Goal: Task Accomplishment & Management: Complete application form

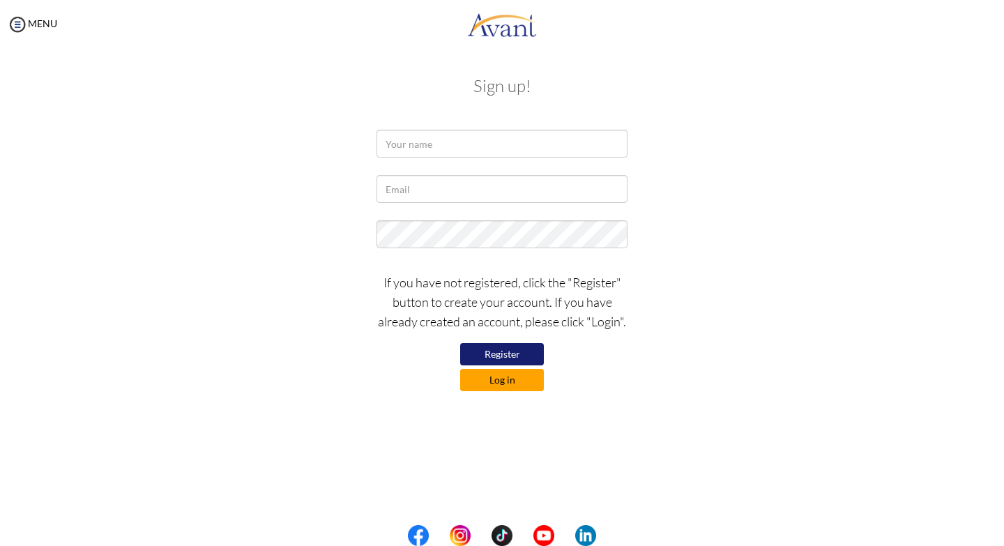
click at [505, 380] on button "Log in" at bounding box center [502, 380] width 84 height 22
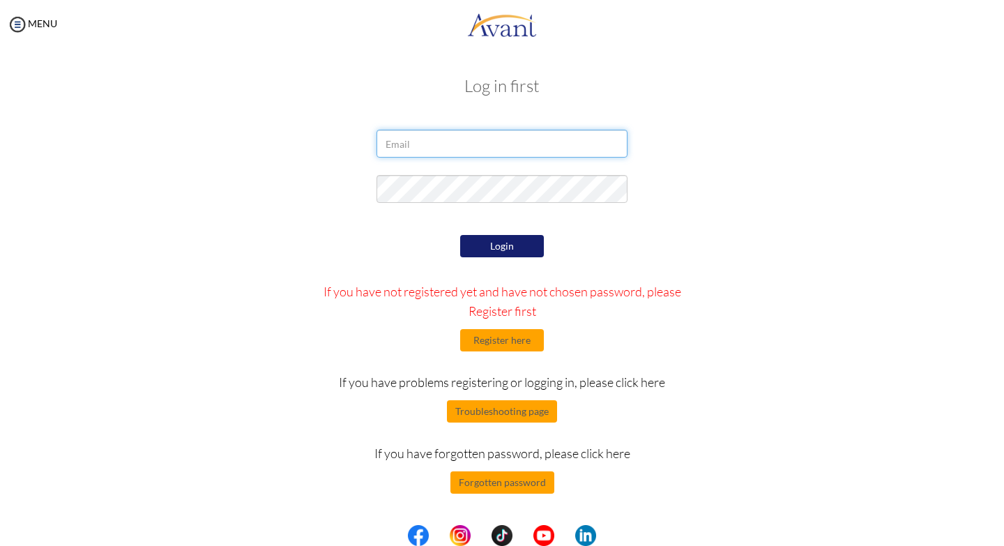
click at [431, 145] on input "email" at bounding box center [502, 144] width 251 height 28
type input "geofreyrono261@gmail.com"
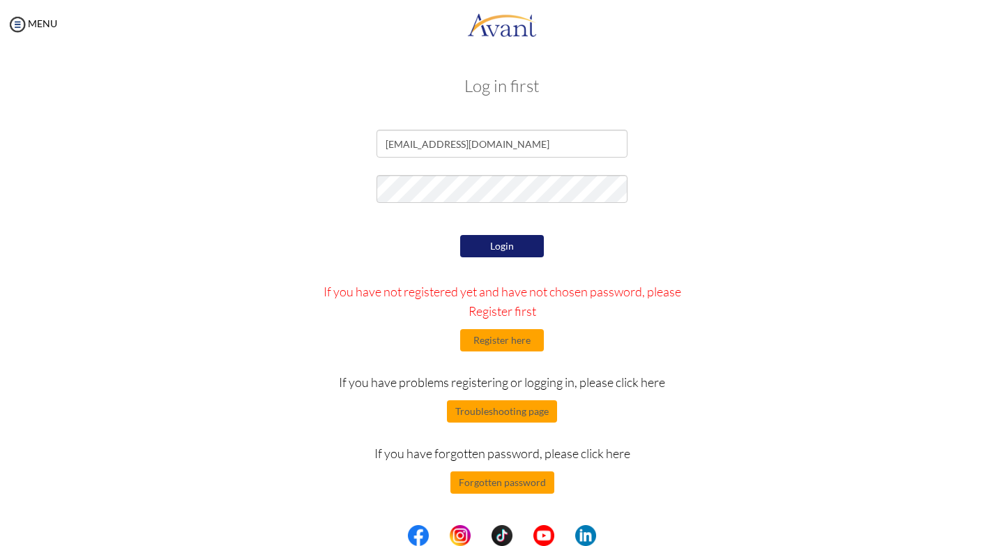
click at [515, 247] on button "Login" at bounding box center [502, 246] width 84 height 22
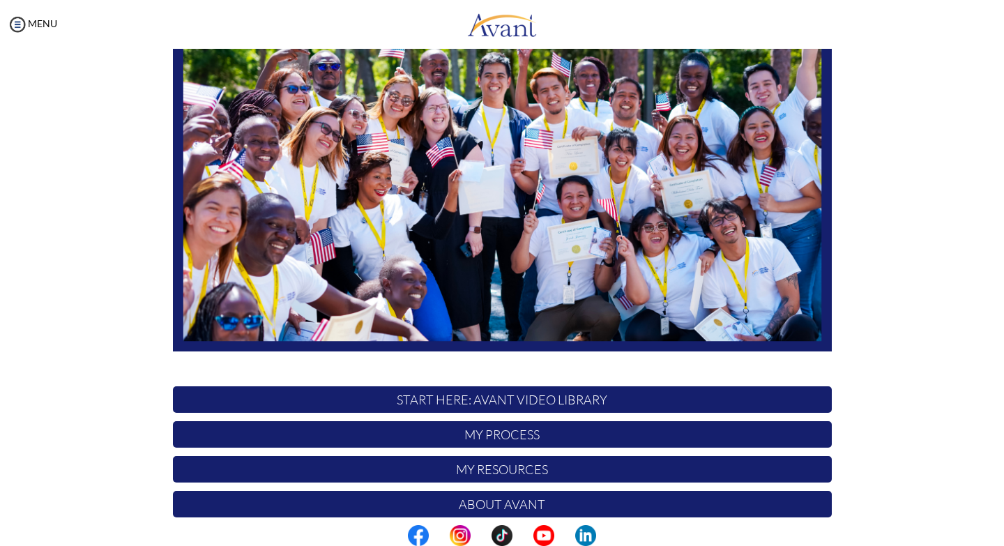
scroll to position [229, 0]
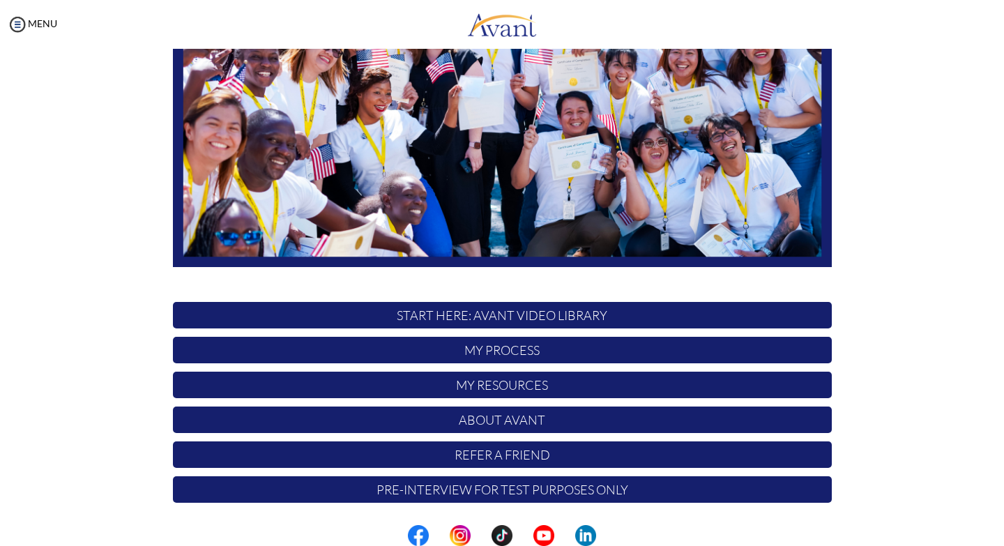
click at [492, 347] on p "My Process" at bounding box center [502, 350] width 659 height 26
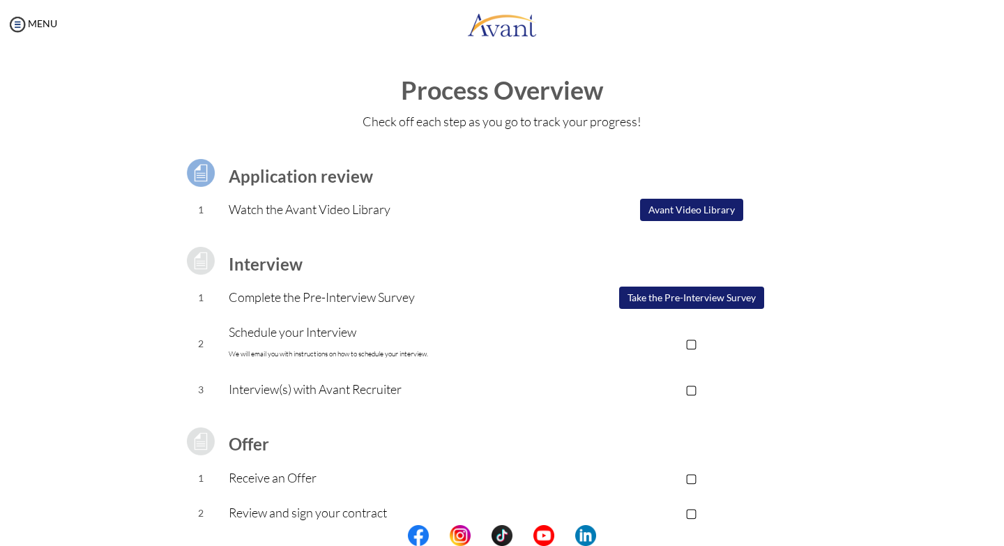
scroll to position [89, 0]
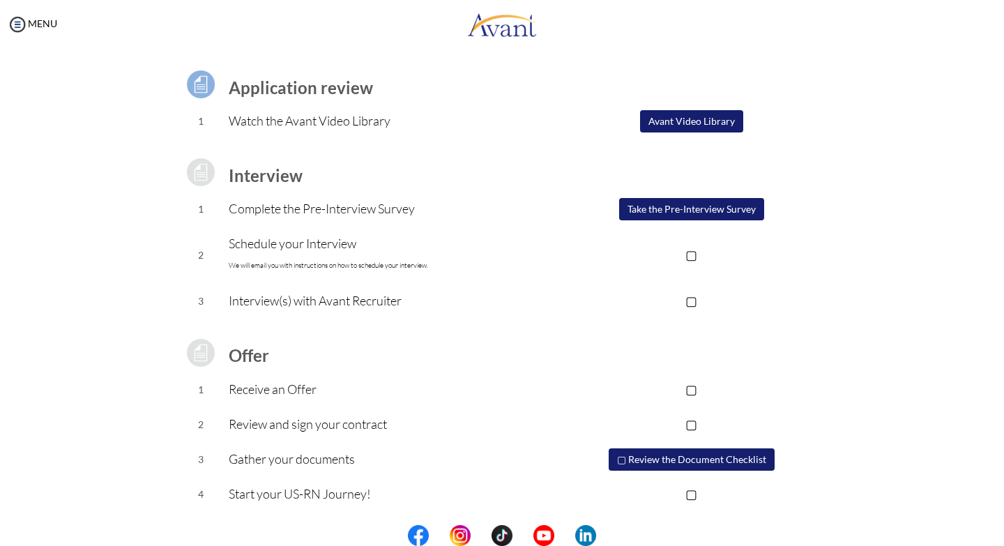
click at [688, 208] on button "Take the Pre-Interview Survey" at bounding box center [691, 209] width 145 height 22
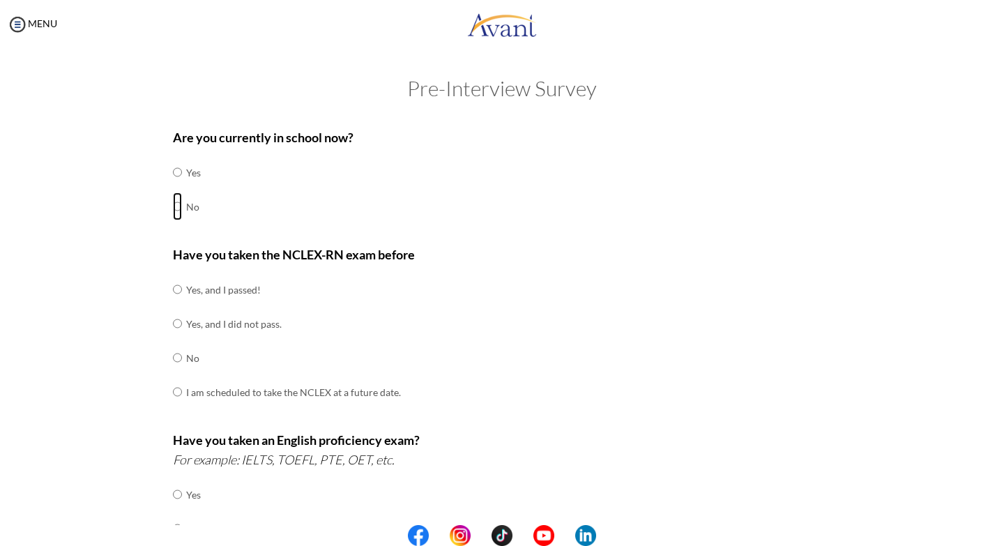
click at [173, 206] on input "radio" at bounding box center [177, 206] width 9 height 28
radio input "true"
click at [173, 358] on input "radio" at bounding box center [177, 358] width 9 height 28
radio input "true"
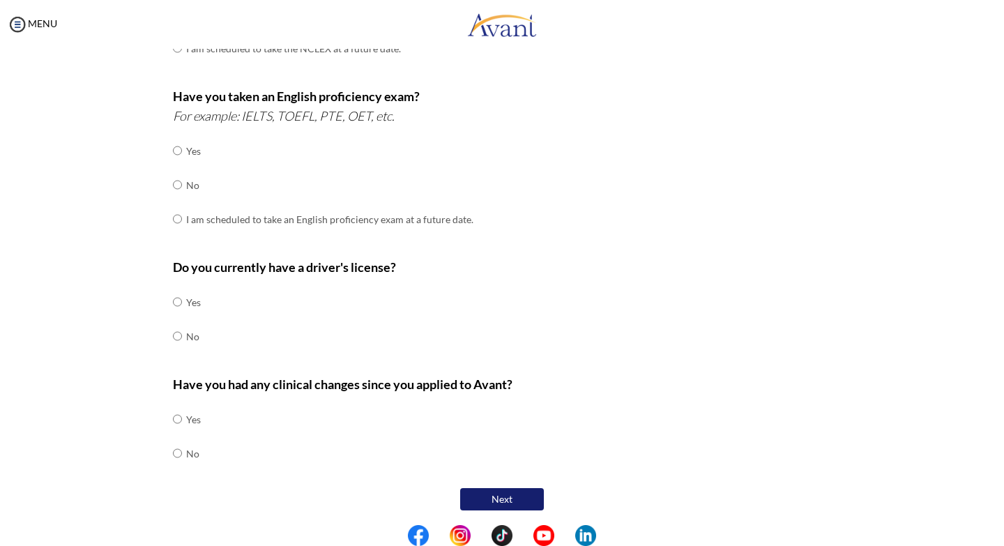
scroll to position [347, 0]
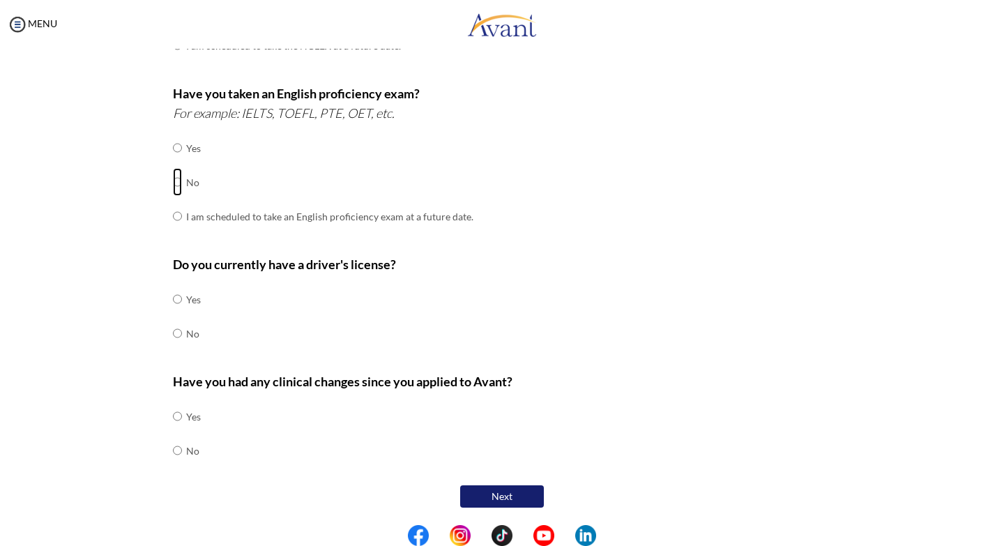
click at [173, 184] on input "radio" at bounding box center [177, 182] width 9 height 28
radio input "true"
click at [173, 335] on input "radio" at bounding box center [177, 333] width 9 height 28
radio input "true"
click at [173, 448] on input "radio" at bounding box center [177, 451] width 9 height 28
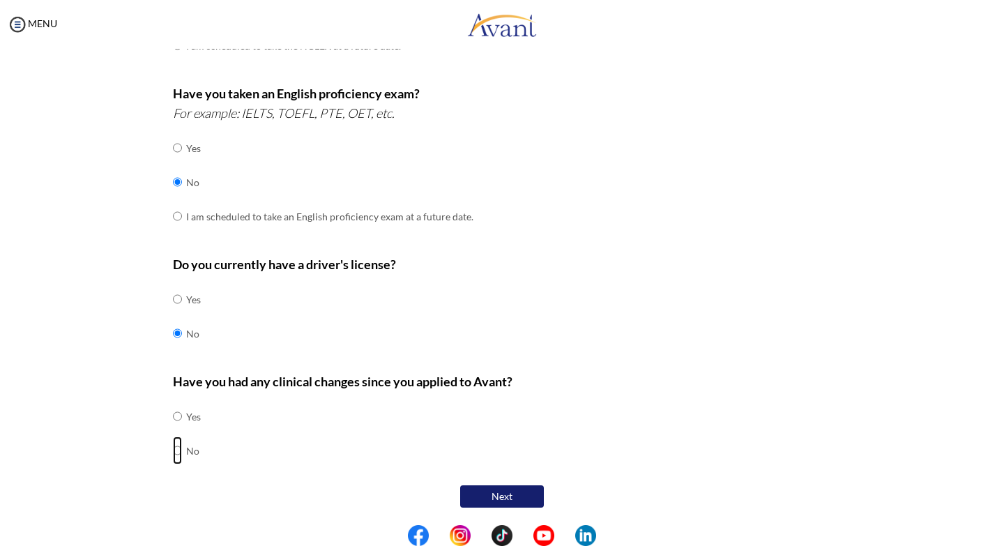
radio input "true"
click at [496, 491] on button "Next" at bounding box center [502, 496] width 84 height 22
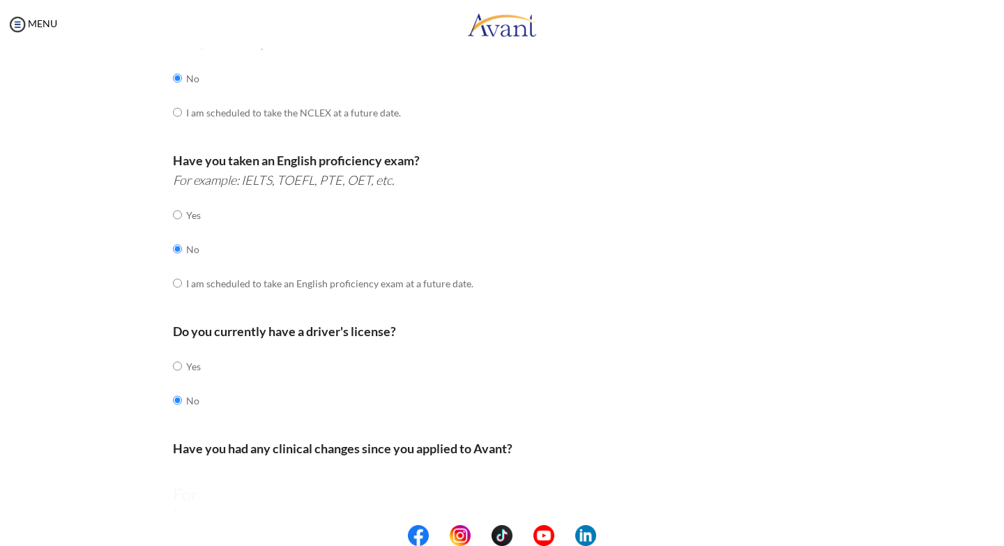
scroll to position [28, 0]
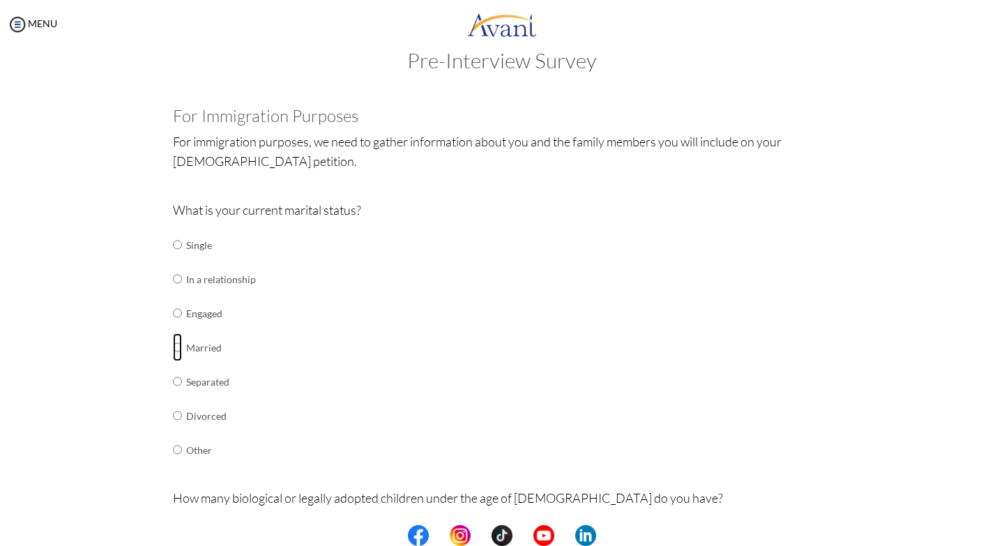
click at [174, 349] on input "radio" at bounding box center [177, 347] width 9 height 28
radio input "true"
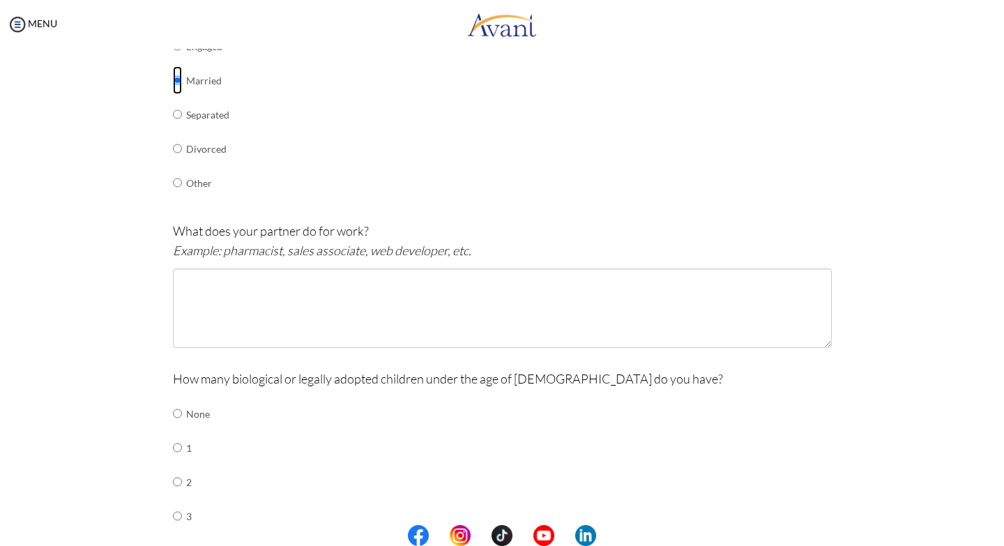
scroll to position [307, 0]
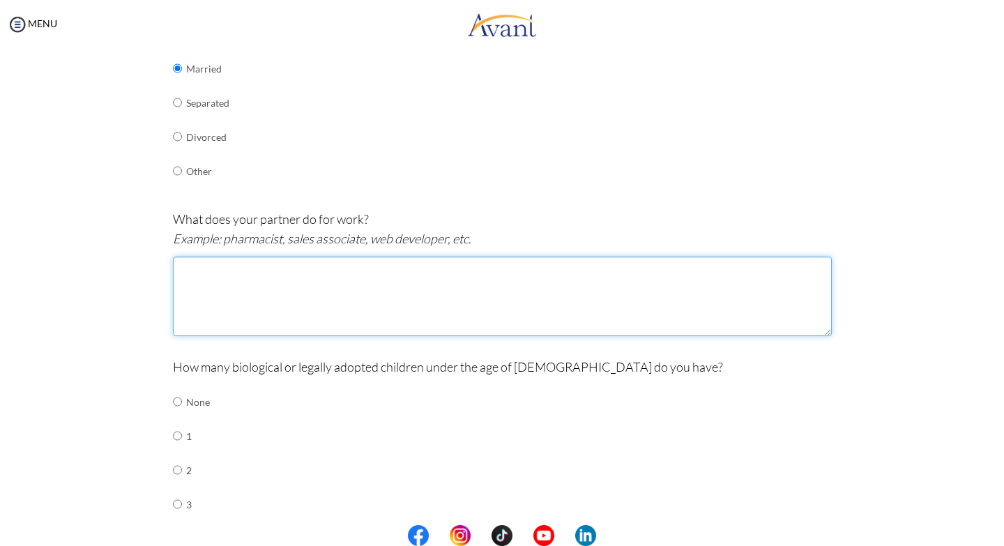
click at [252, 294] on textarea at bounding box center [502, 296] width 659 height 79
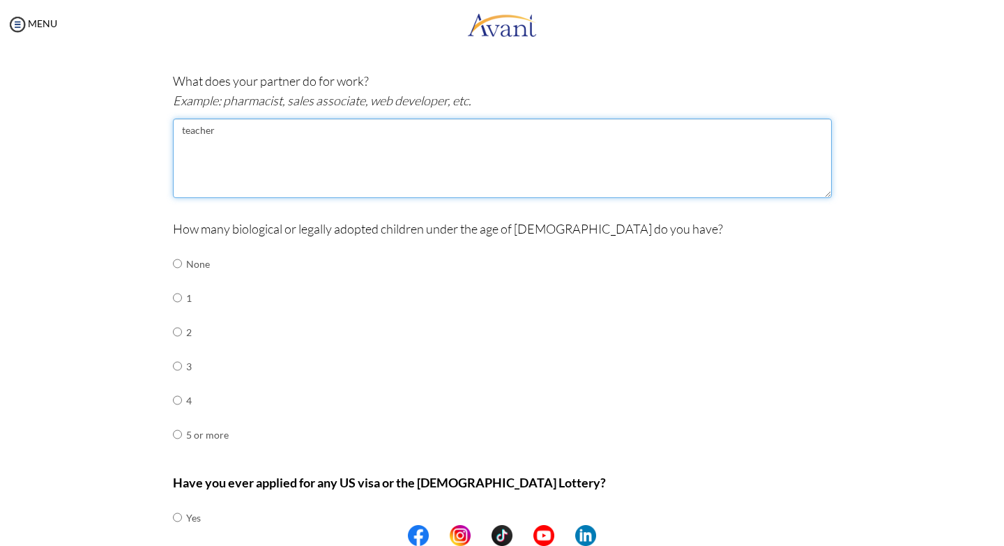
scroll to position [446, 0]
type textarea "teacher"
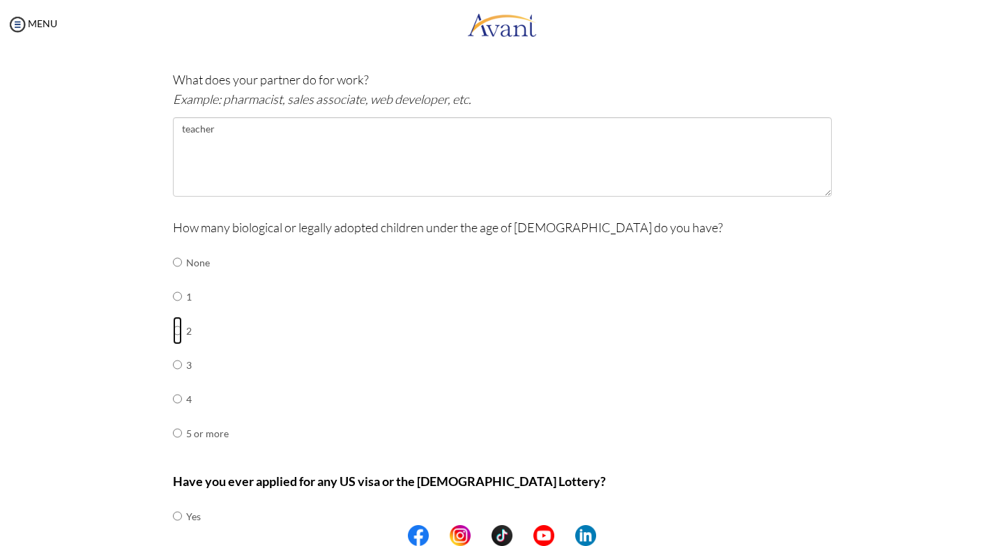
click at [173, 329] on input "radio" at bounding box center [177, 331] width 9 height 28
radio input "true"
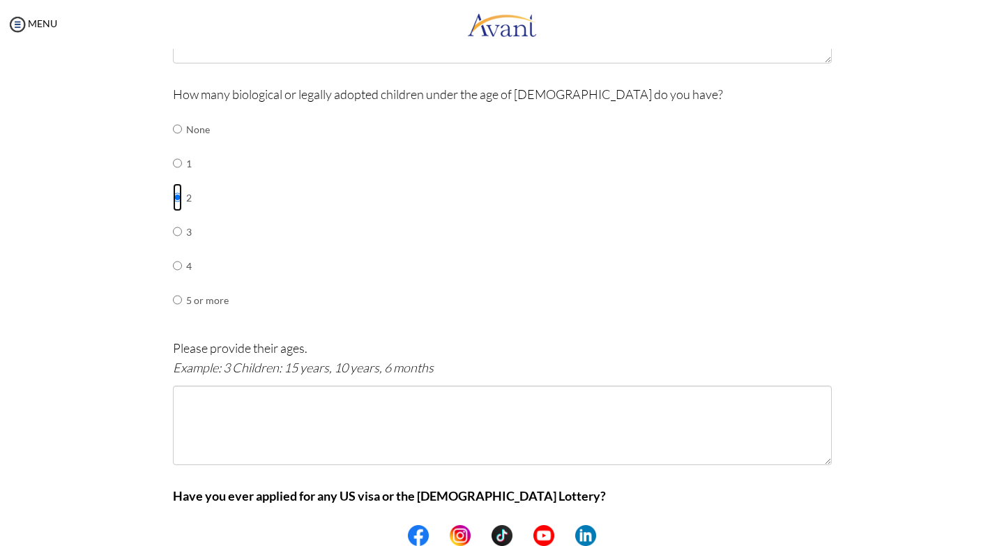
scroll to position [586, 0]
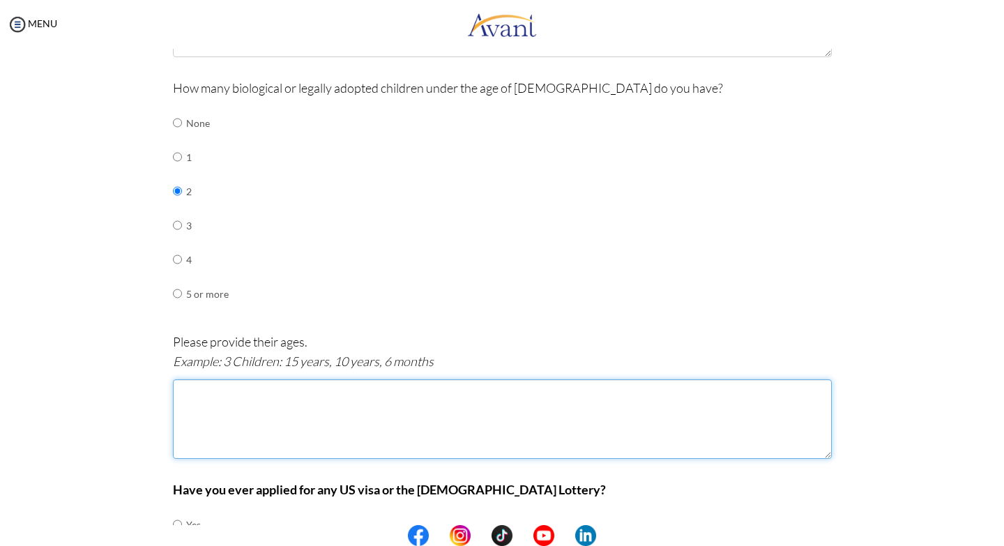
click at [238, 408] on textarea at bounding box center [502, 418] width 659 height 79
click at [227, 384] on textarea "3.7yrs.6.7" at bounding box center [502, 418] width 659 height 79
type textarea "3"
click at [229, 392] on textarea "first born- second born-" at bounding box center [502, 418] width 659 height 79
click at [238, 408] on textarea "first born- 3 yrs 7 months second born-" at bounding box center [502, 418] width 659 height 79
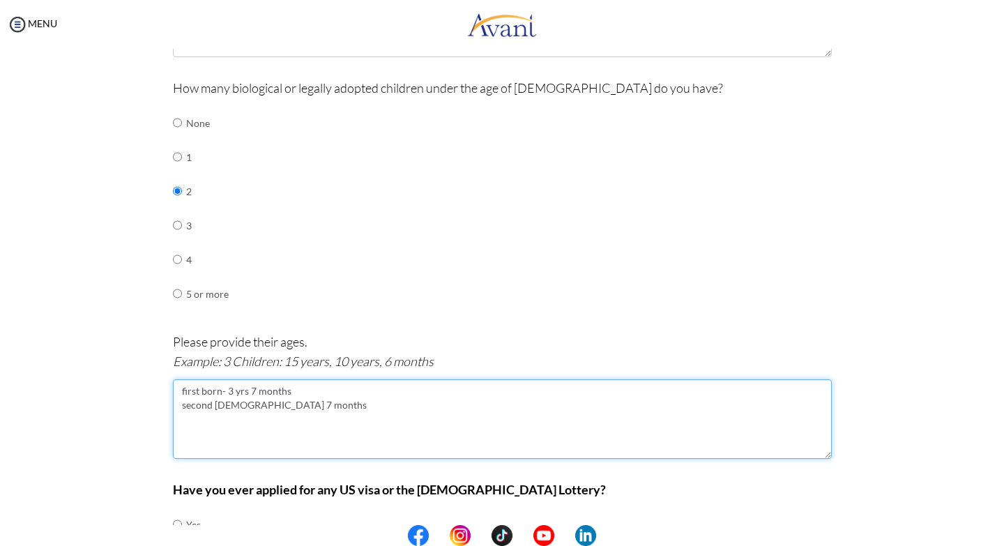
click at [286, 390] on textarea "first born- 3 yrs 7 months second [DEMOGRAPHIC_DATA] 7 months" at bounding box center [502, 418] width 659 height 79
click at [297, 409] on textarea "first born- 6yrs 7months second [DEMOGRAPHIC_DATA] 7 months" at bounding box center [502, 418] width 659 height 79
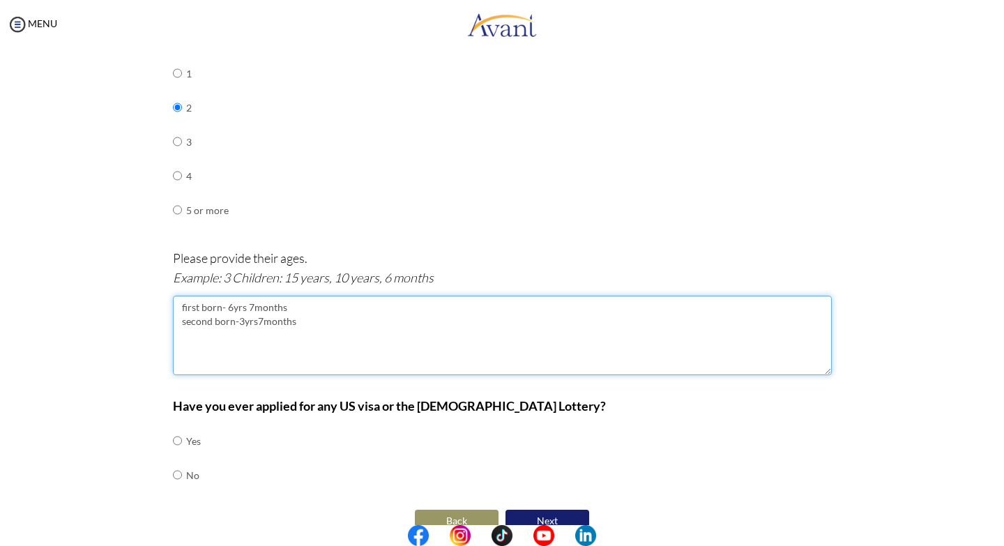
scroll to position [694, 0]
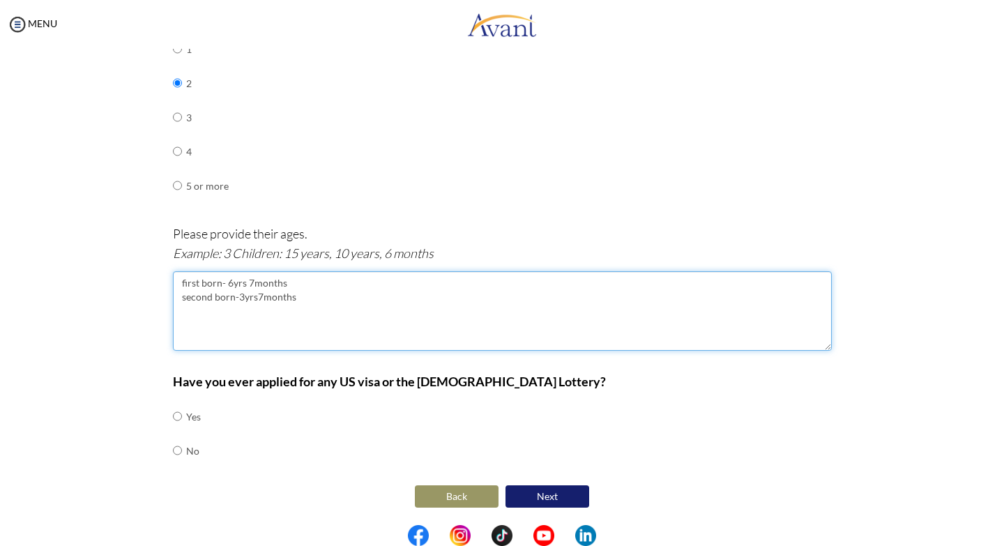
type textarea "first born- 6yrs 7months second born-3yrs7months"
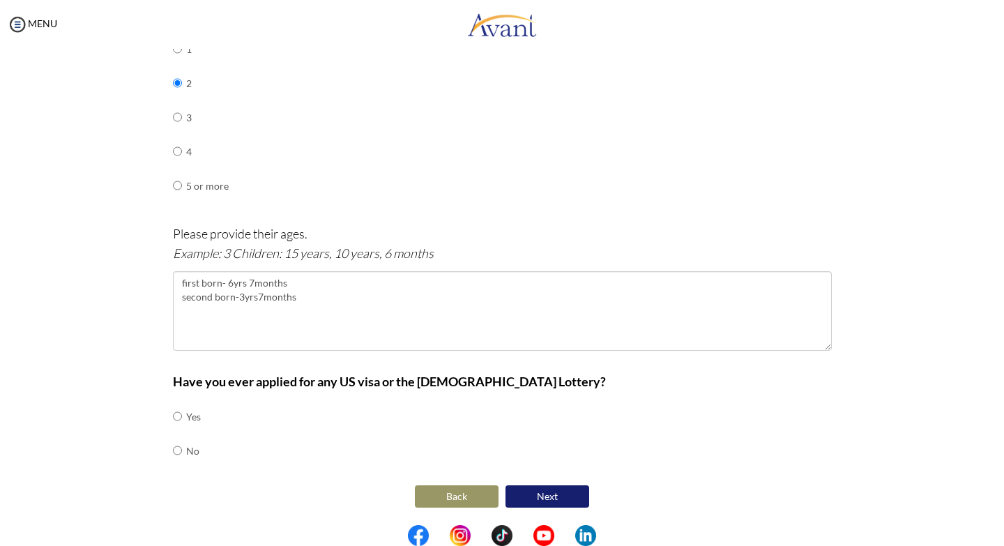
click at [309, 427] on div "Have you ever applied for any US visa or the [DEMOGRAPHIC_DATA] Lottery? Yes No" at bounding box center [502, 427] width 659 height 110
click at [173, 446] on input "radio" at bounding box center [177, 451] width 9 height 28
radio input "true"
click at [547, 492] on button "Next" at bounding box center [548, 496] width 84 height 22
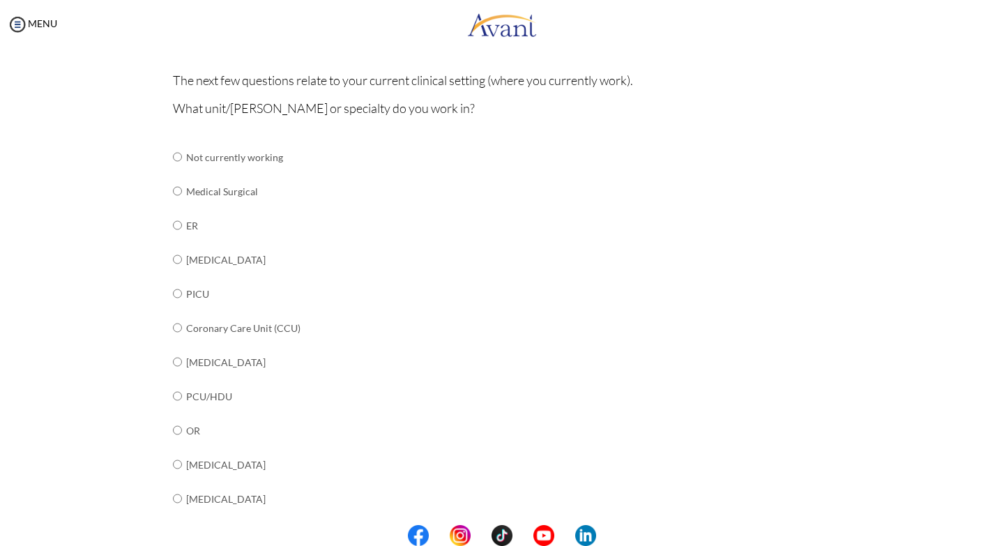
scroll to position [98, 0]
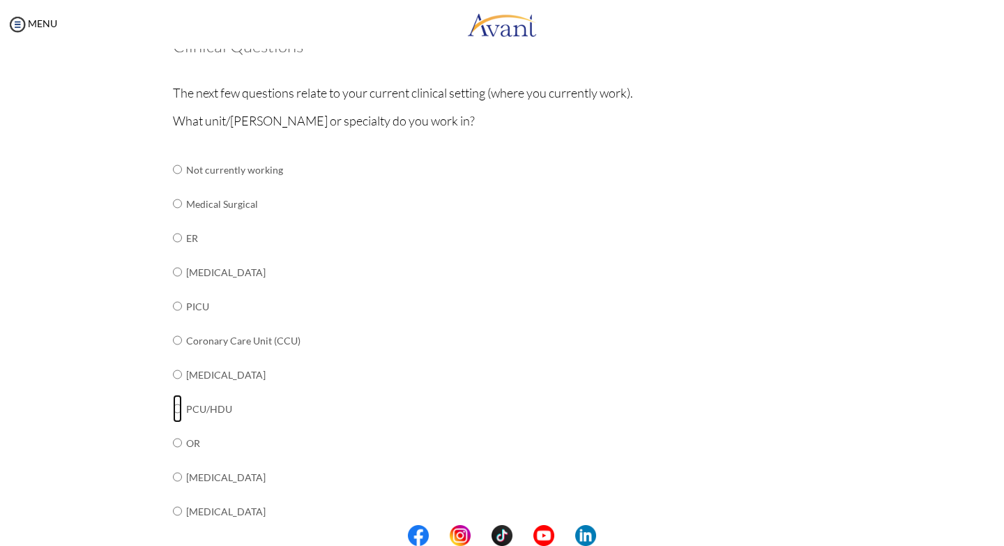
click at [173, 407] on input "radio" at bounding box center [177, 409] width 9 height 28
radio input "true"
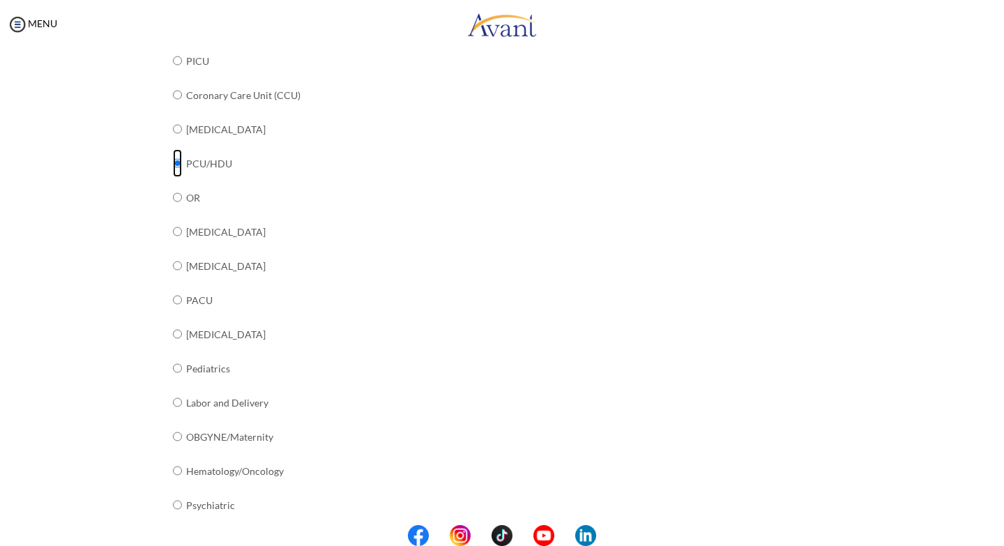
scroll to position [466, 0]
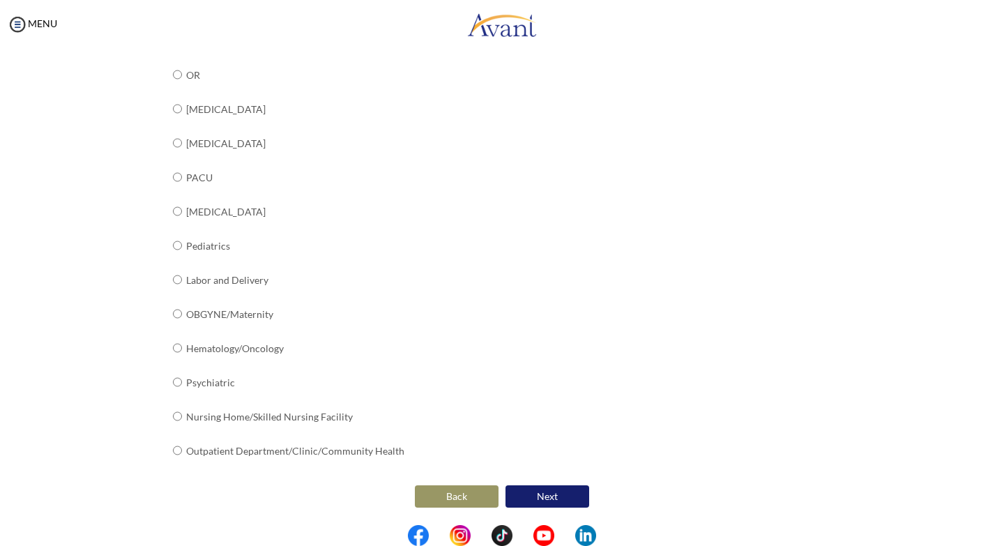
click at [540, 496] on button "Next" at bounding box center [548, 496] width 84 height 22
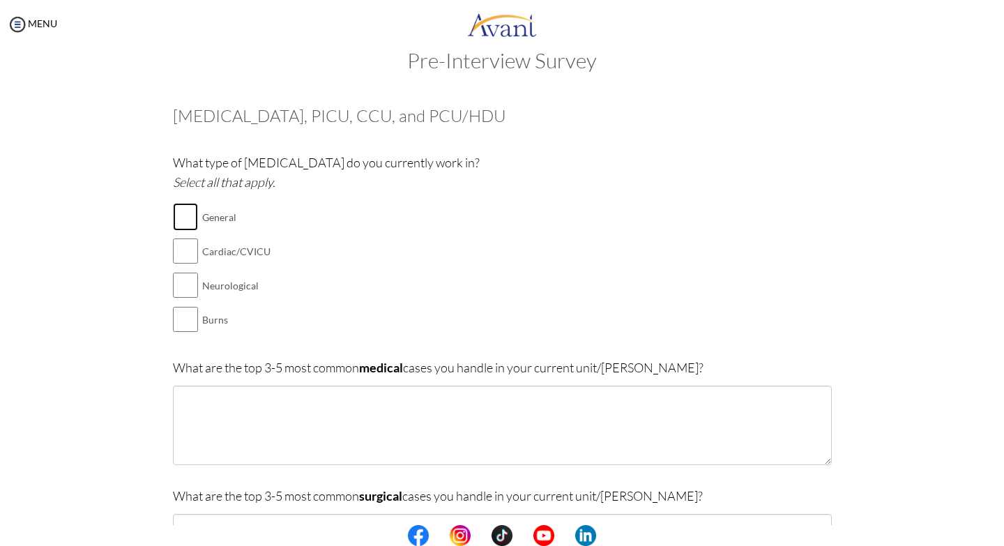
click at [183, 213] on input "checkbox" at bounding box center [185, 217] width 25 height 28
click at [177, 219] on input "checkbox" at bounding box center [185, 217] width 25 height 28
click at [186, 214] on input "checkbox" at bounding box center [185, 217] width 25 height 28
checkbox input "true"
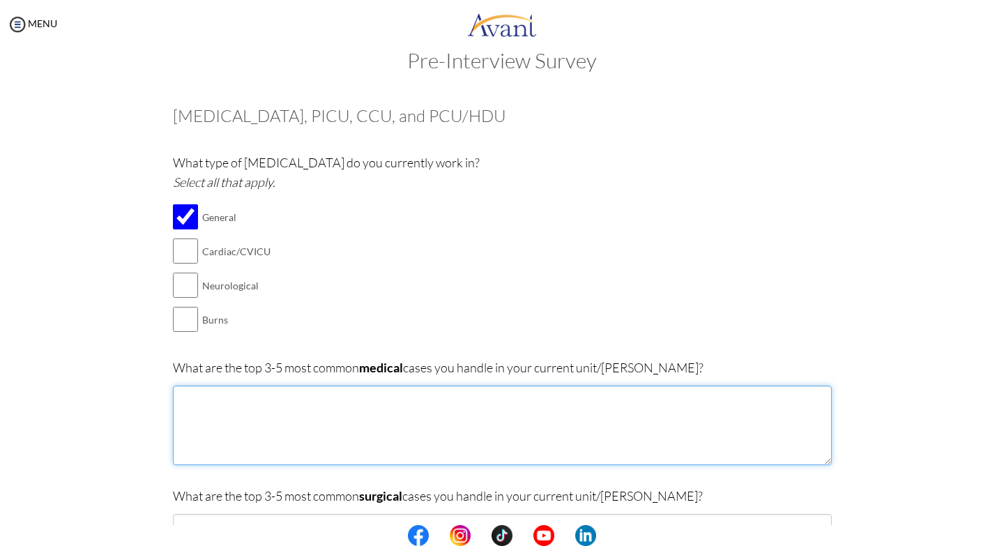
click at [234, 403] on textarea at bounding box center [502, 425] width 659 height 79
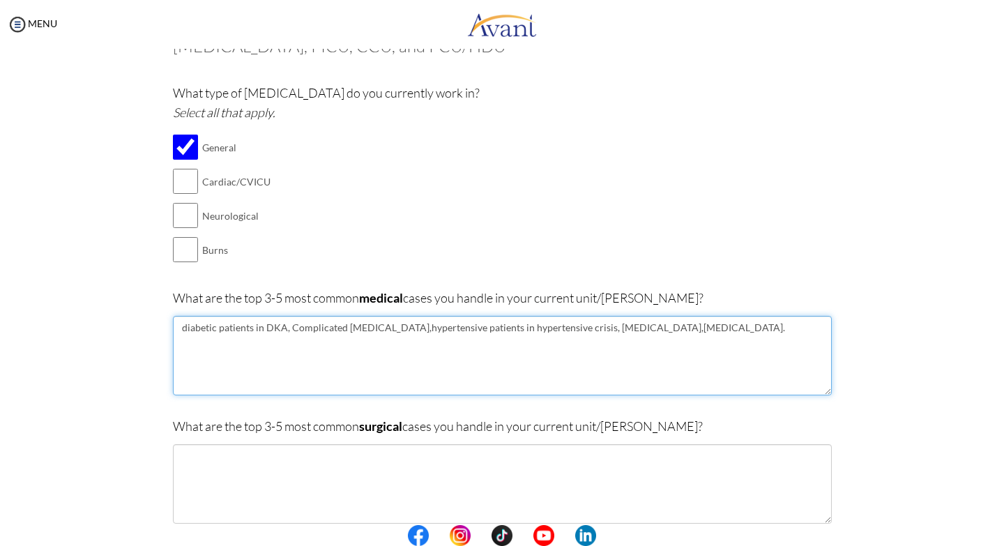
scroll to position [307, 0]
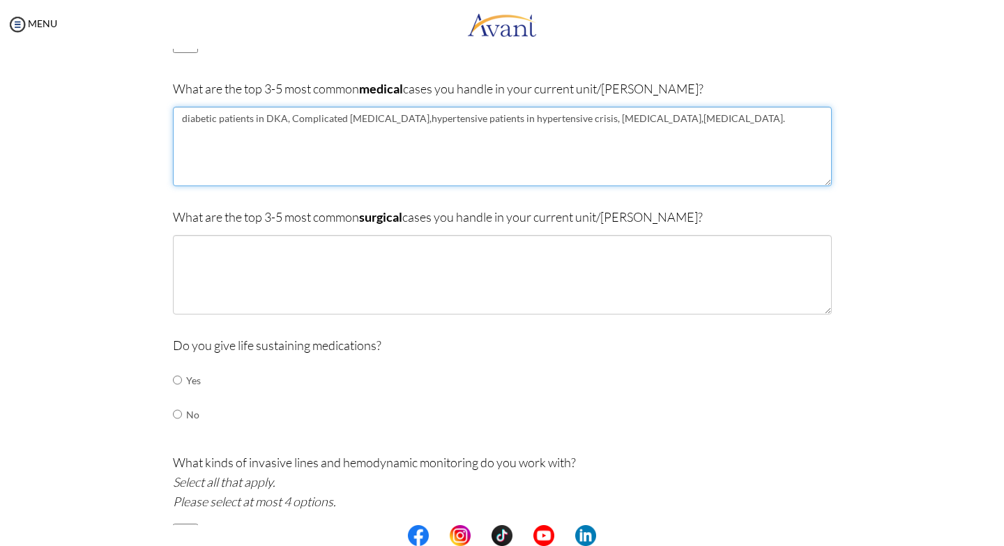
type textarea "diabetic patients in DKA, Complicated [MEDICAL_DATA],hypertensive patients in h…"
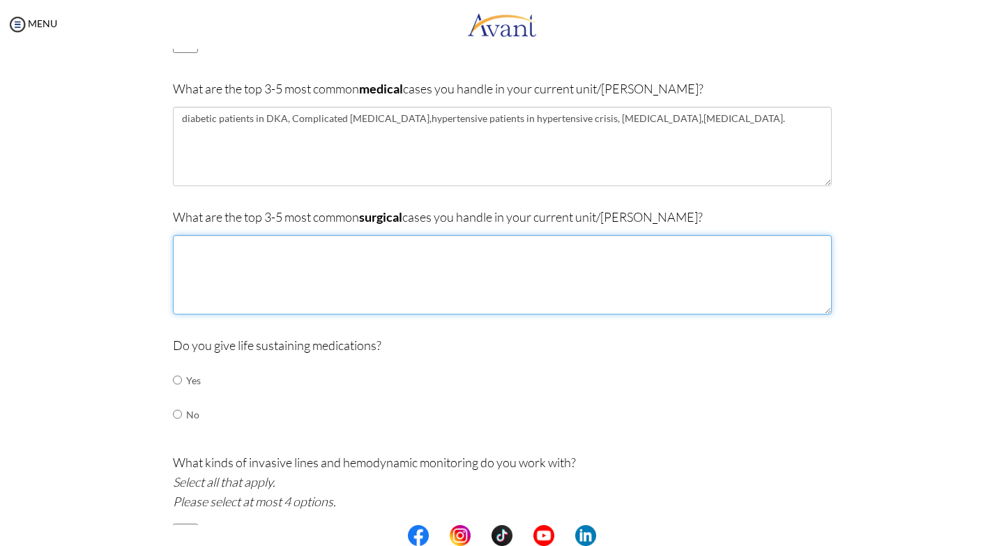
click at [205, 252] on textarea at bounding box center [502, 274] width 659 height 79
type textarea "burns,patients done exlap,amputated patients,patients with [MEDICAL_DATA],post …"
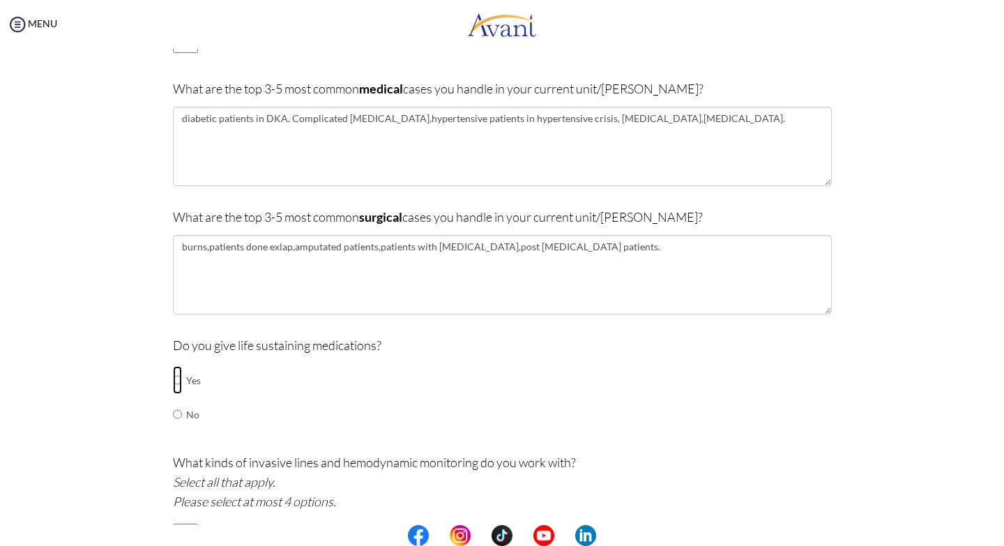
click at [173, 379] on input "radio" at bounding box center [177, 380] width 9 height 28
radio input "true"
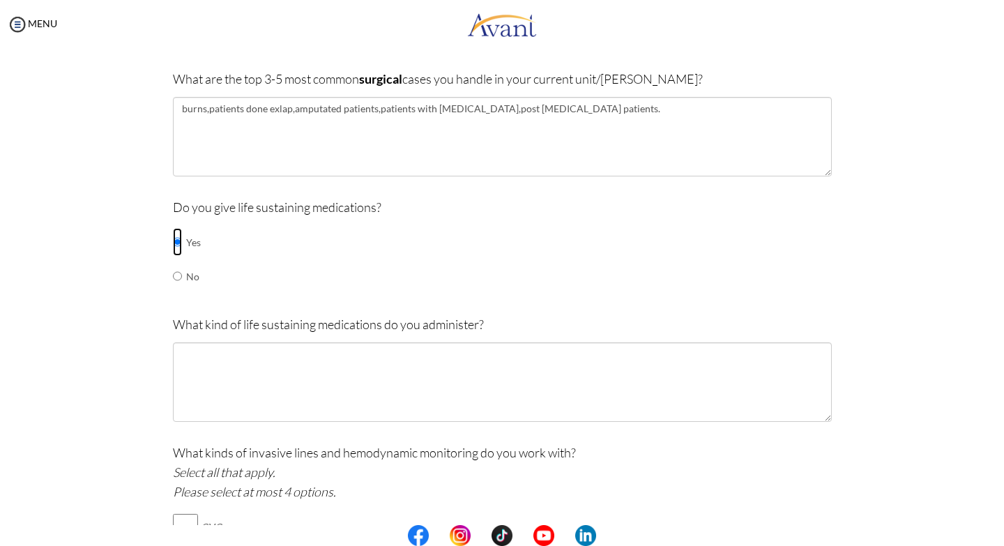
scroll to position [446, 0]
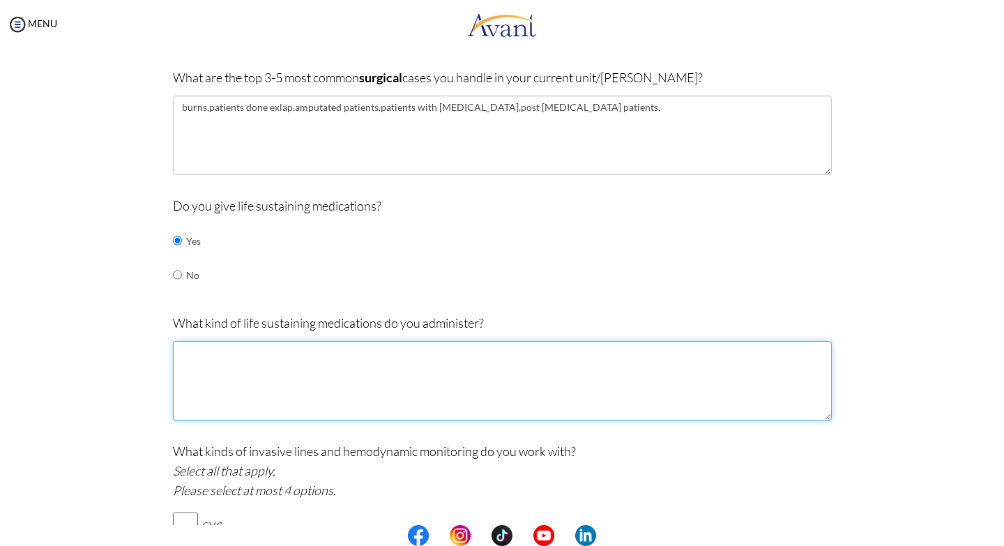
click at [199, 367] on textarea at bounding box center [502, 380] width 659 height 79
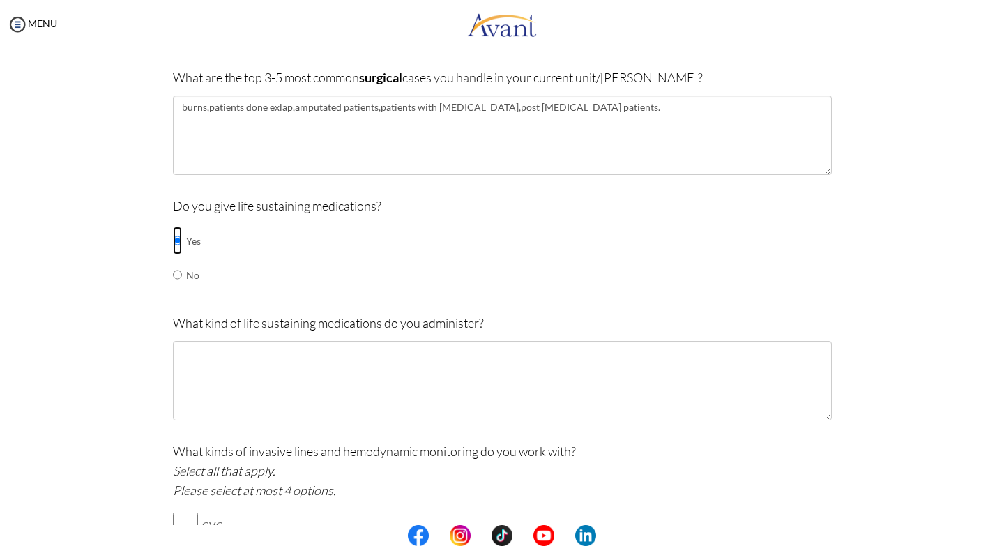
click at [173, 238] on input "radio" at bounding box center [177, 241] width 9 height 28
click at [173, 242] on input "radio" at bounding box center [177, 241] width 9 height 28
click at [173, 274] on input "radio" at bounding box center [177, 275] width 9 height 28
radio input "true"
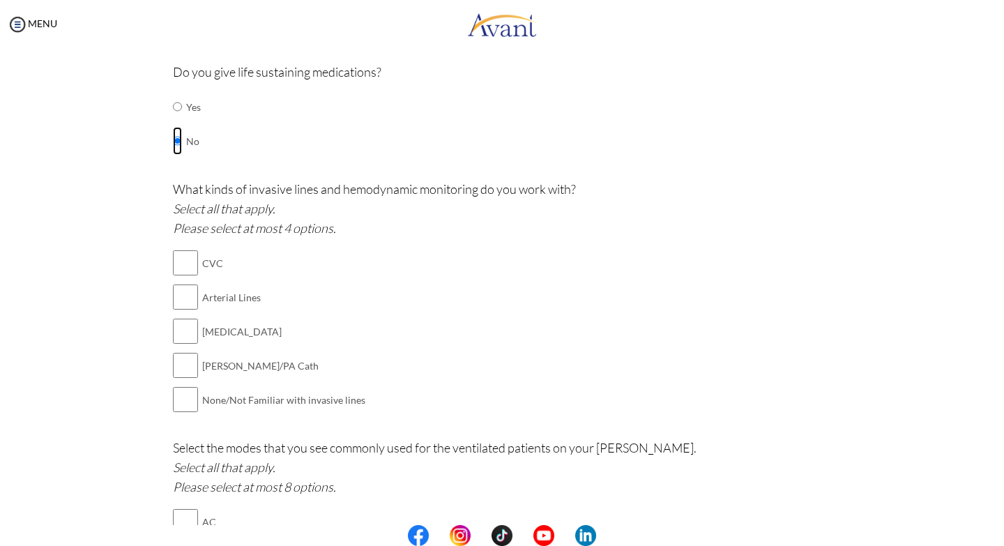
scroll to position [586, 0]
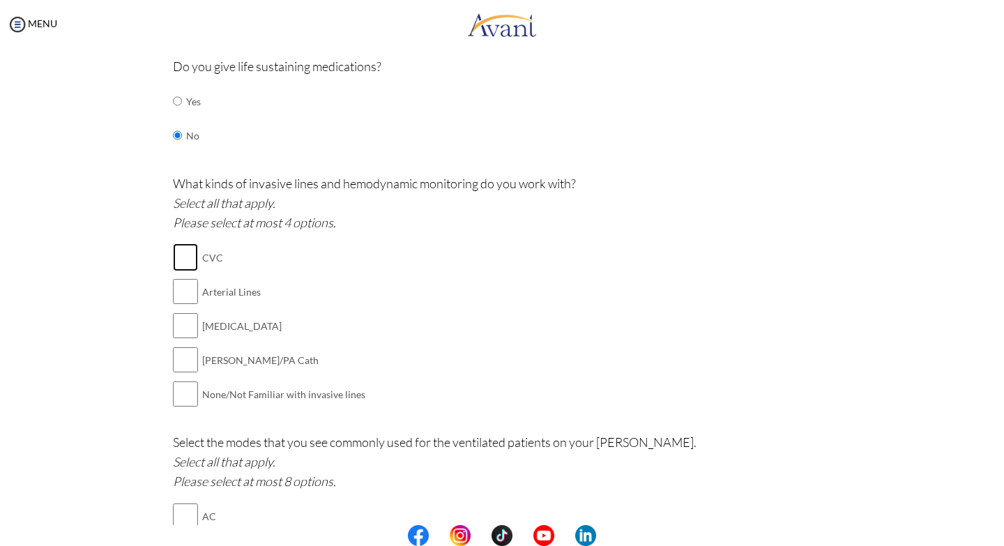
click at [179, 255] on input "checkbox" at bounding box center [185, 257] width 25 height 28
checkbox input "true"
click at [178, 289] on input "checkbox" at bounding box center [185, 292] width 25 height 28
checkbox input "true"
click at [183, 324] on input "checkbox" at bounding box center [185, 326] width 25 height 28
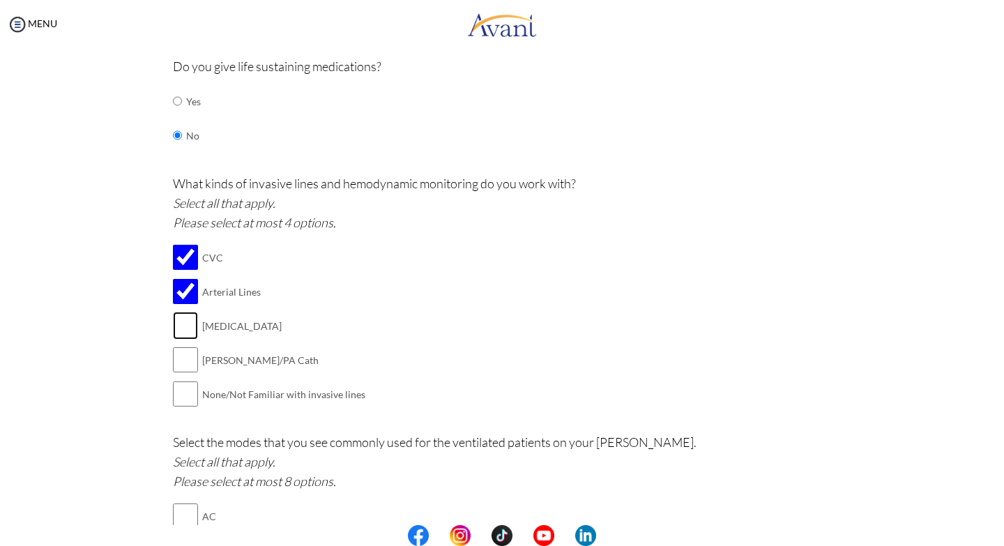
checkbox input "true"
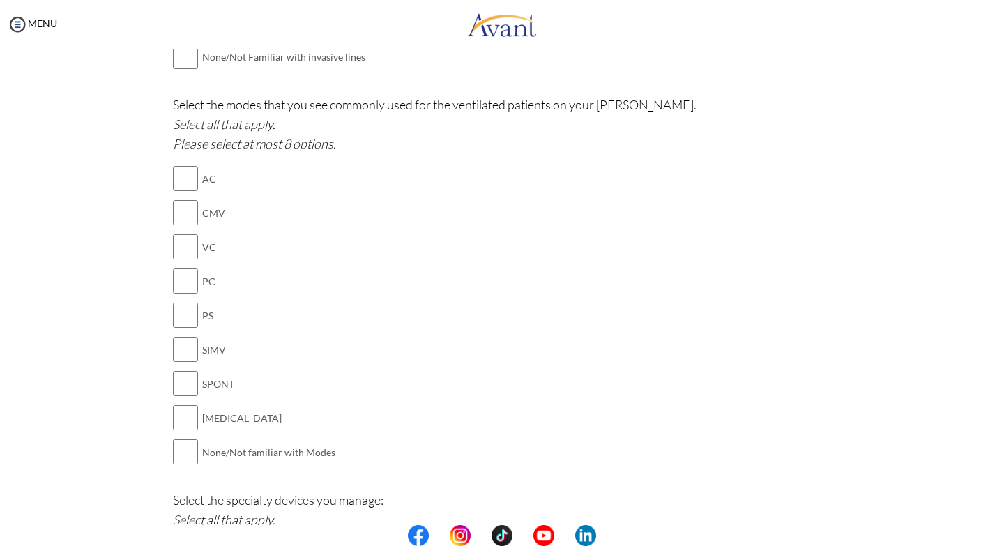
scroll to position [934, 0]
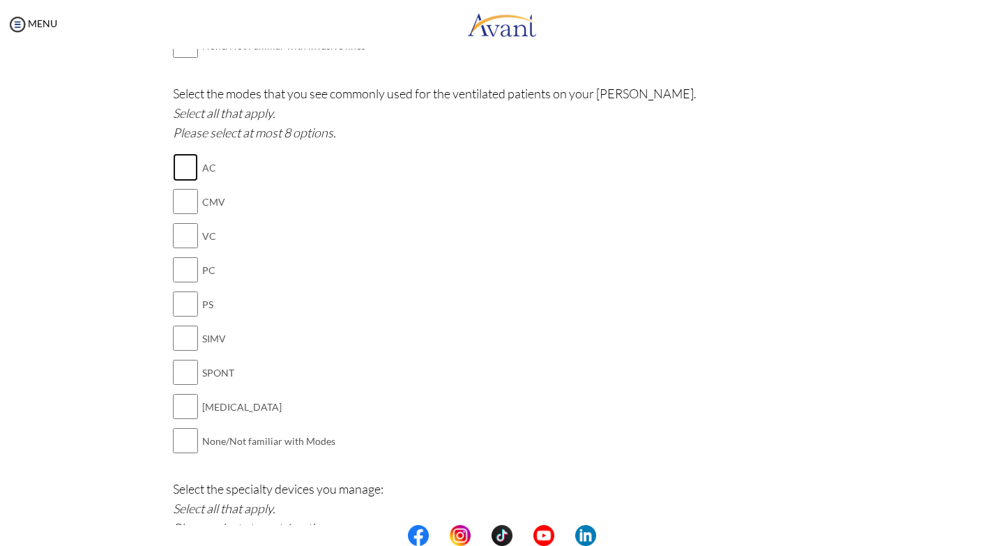
click at [177, 169] on input "checkbox" at bounding box center [185, 167] width 25 height 28
checkbox input "true"
click at [179, 198] on input "checkbox" at bounding box center [185, 202] width 25 height 28
checkbox input "true"
click at [179, 243] on input "checkbox" at bounding box center [185, 236] width 25 height 28
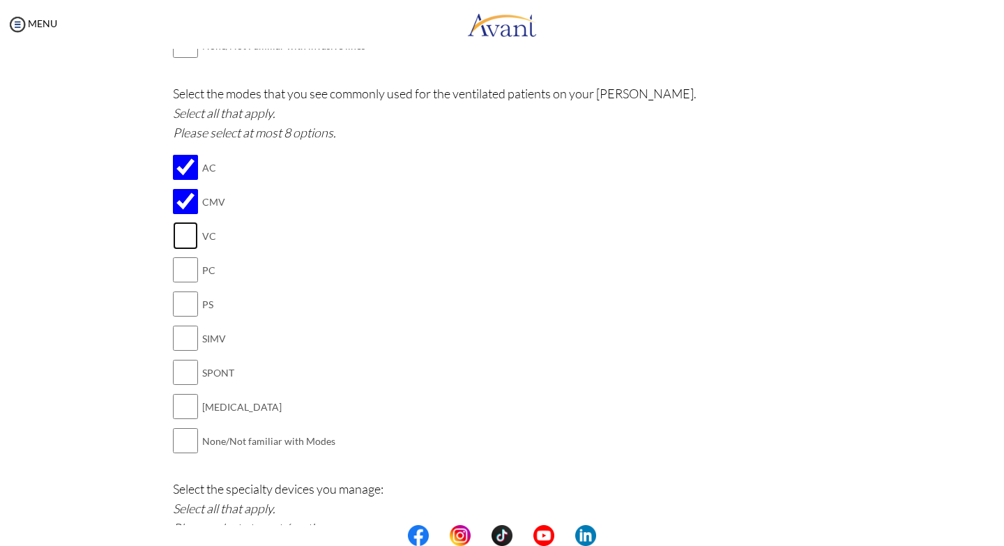
checkbox input "true"
click at [174, 275] on input "checkbox" at bounding box center [185, 270] width 25 height 28
checkbox input "true"
click at [179, 311] on input "checkbox" at bounding box center [185, 304] width 25 height 28
checkbox input "true"
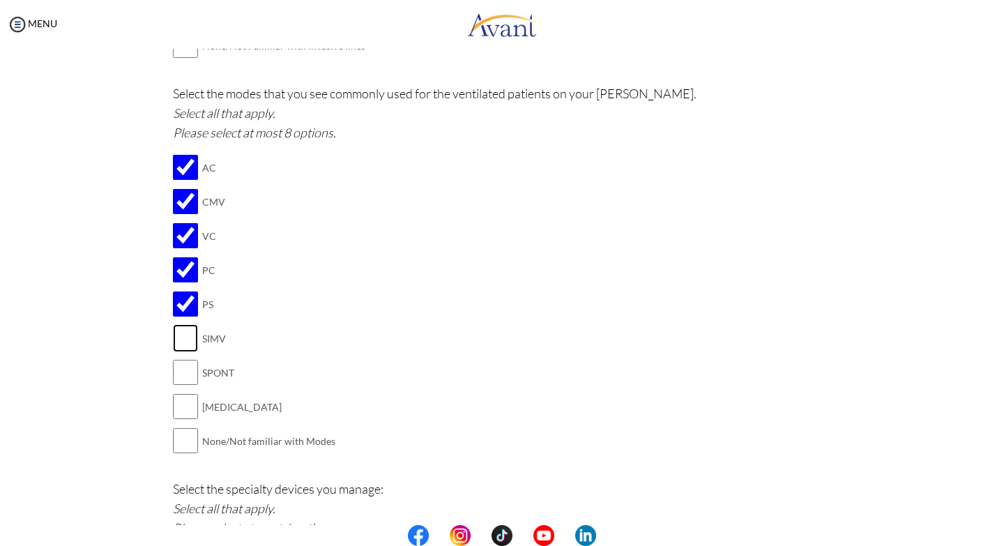
click at [179, 336] on input "checkbox" at bounding box center [185, 338] width 25 height 28
checkbox input "true"
click at [183, 371] on input "checkbox" at bounding box center [185, 372] width 25 height 28
checkbox input "true"
click at [181, 407] on input "checkbox" at bounding box center [185, 407] width 25 height 28
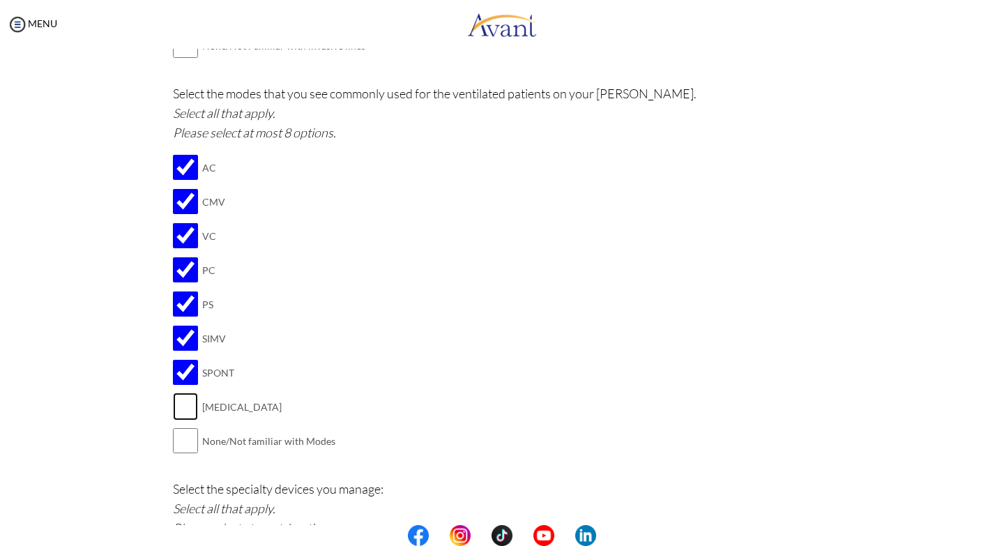
checkbox input "true"
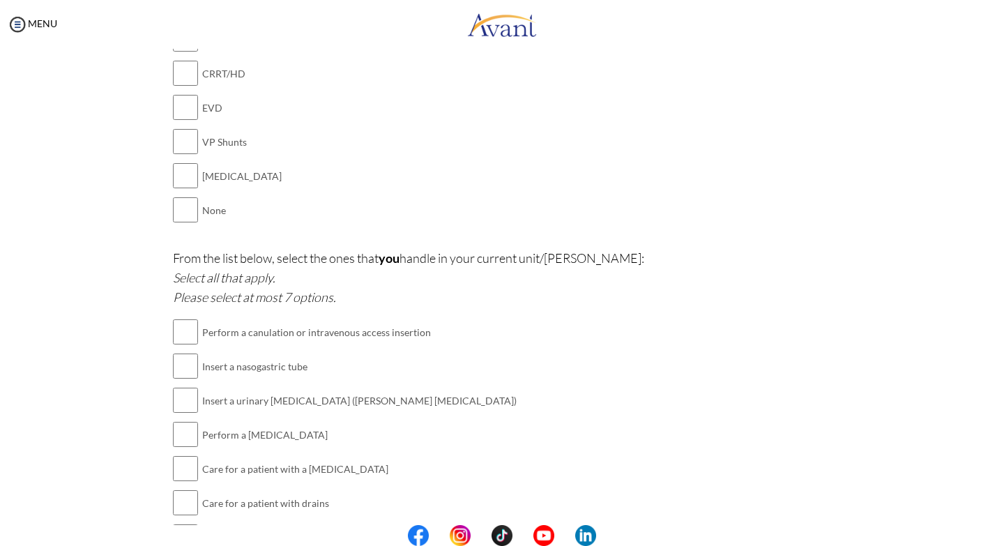
scroll to position [1353, 0]
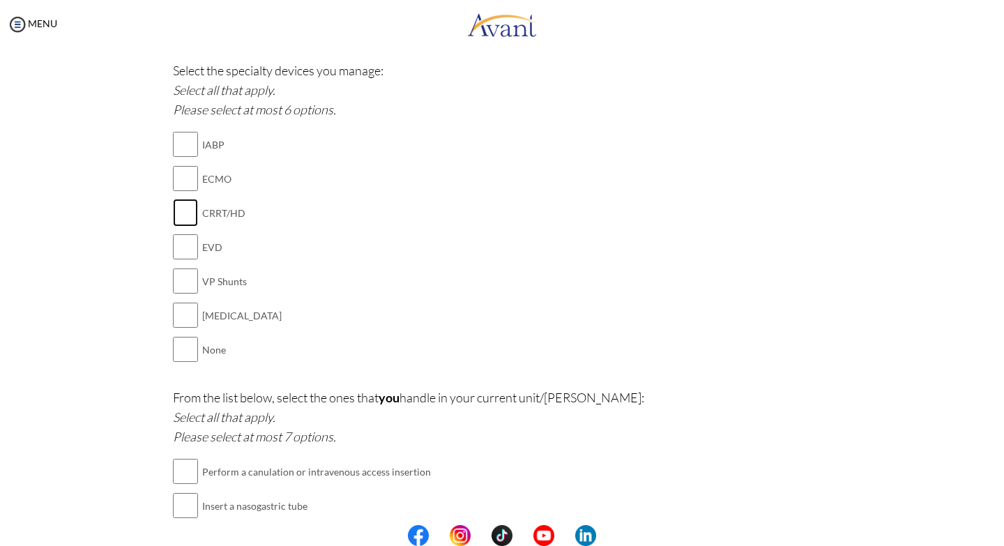
click at [181, 213] on input "checkbox" at bounding box center [185, 213] width 25 height 28
checkbox input "true"
click at [179, 243] on input "checkbox" at bounding box center [185, 247] width 25 height 28
checkbox input "true"
click at [180, 312] on input "checkbox" at bounding box center [185, 315] width 25 height 28
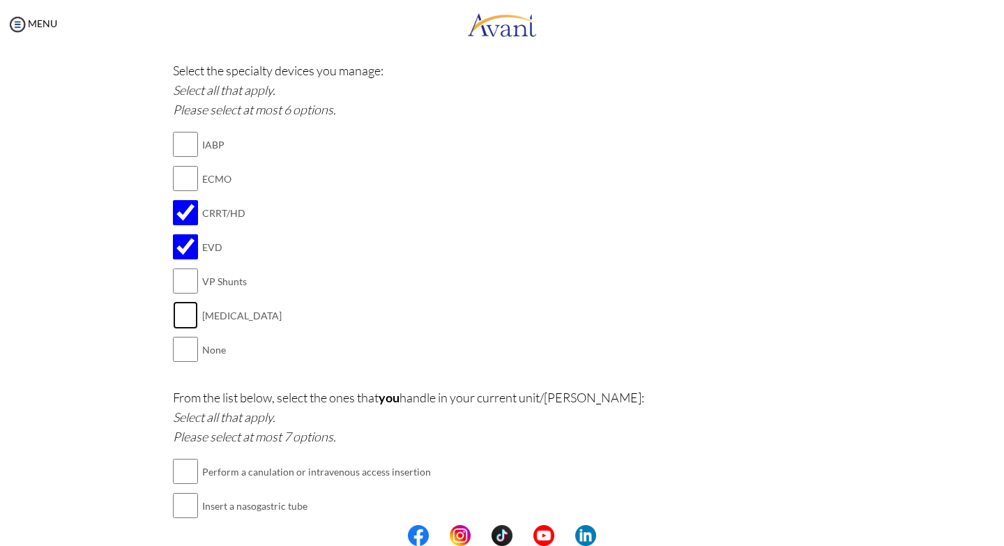
checkbox input "true"
click at [174, 280] on input "checkbox" at bounding box center [185, 281] width 25 height 28
checkbox input "true"
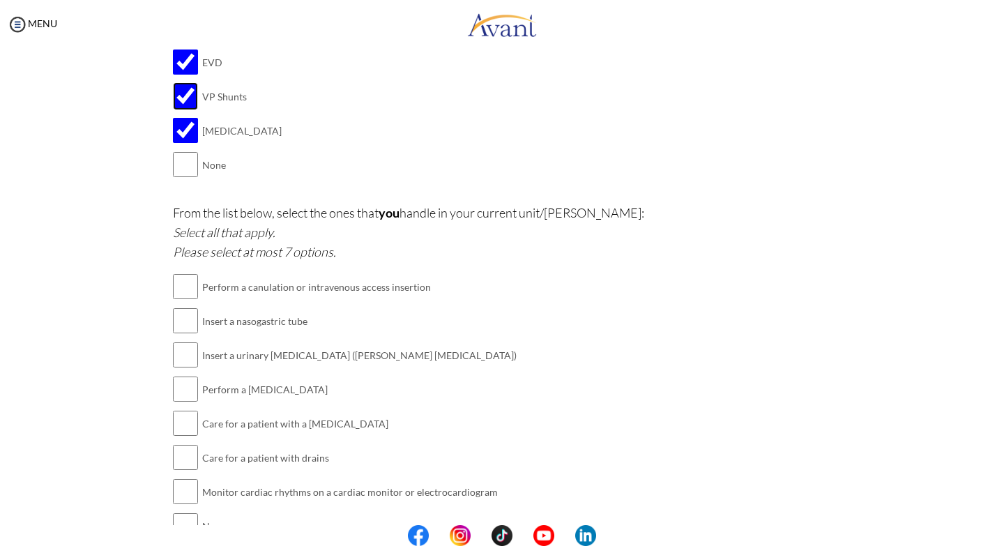
scroll to position [1562, 0]
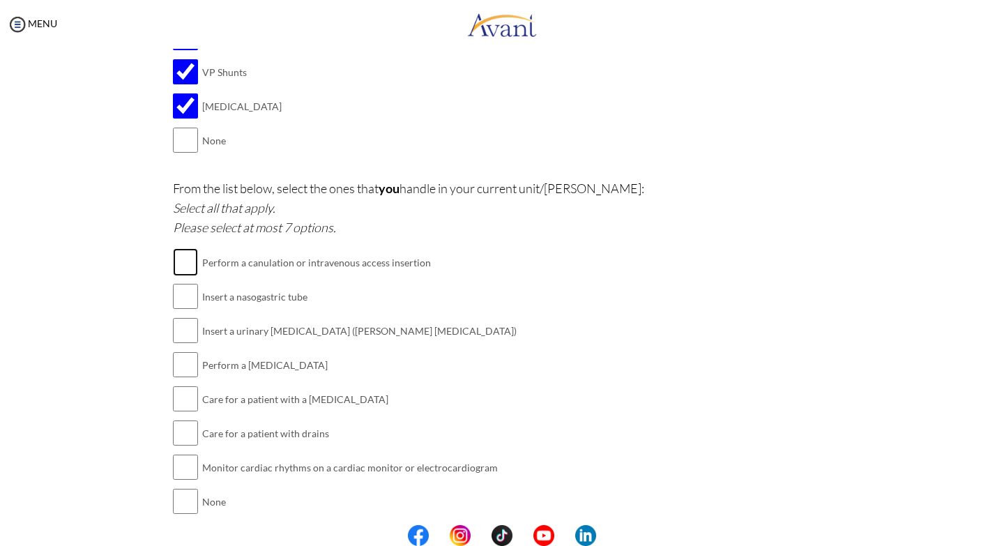
click at [178, 262] on input "checkbox" at bounding box center [185, 262] width 25 height 28
checkbox input "true"
click at [175, 298] on input "checkbox" at bounding box center [185, 296] width 25 height 28
checkbox input "true"
click at [176, 335] on input "checkbox" at bounding box center [185, 331] width 25 height 28
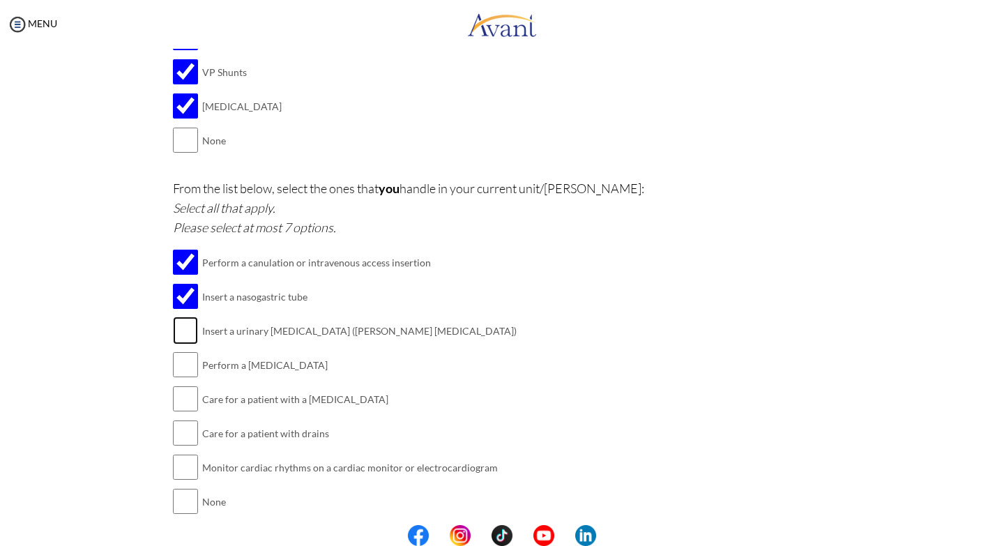
checkbox input "true"
click at [179, 361] on input "checkbox" at bounding box center [185, 365] width 25 height 28
checkbox input "true"
click at [179, 397] on input "checkbox" at bounding box center [185, 399] width 25 height 28
checkbox input "true"
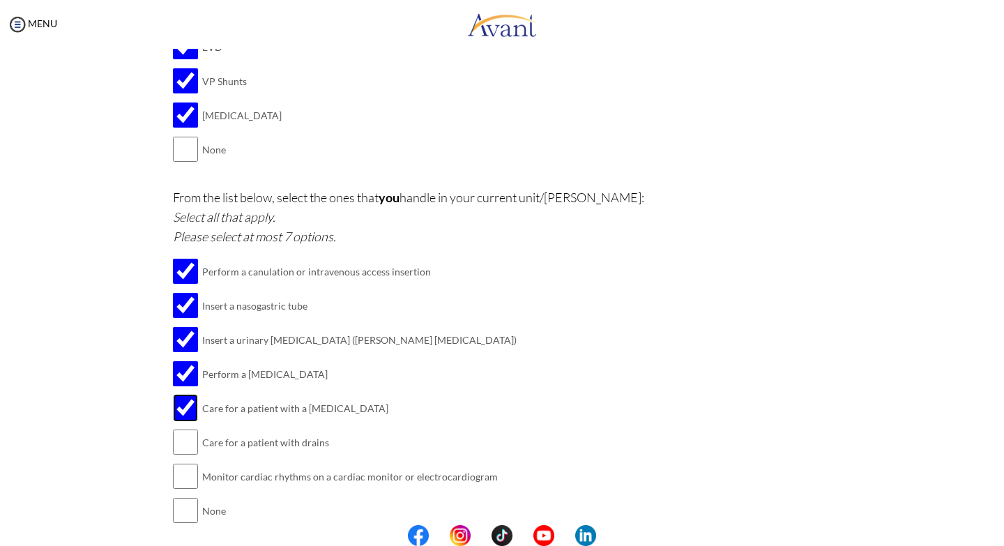
scroll to position [1613, 0]
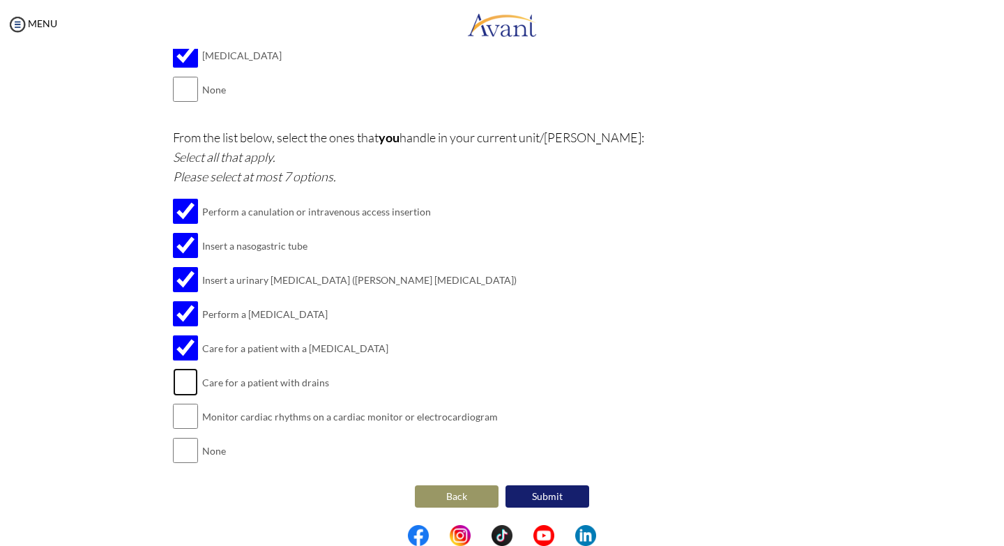
click at [179, 388] on input "checkbox" at bounding box center [185, 382] width 25 height 28
checkbox input "true"
click at [176, 414] on input "checkbox" at bounding box center [185, 416] width 25 height 28
checkbox input "true"
click at [547, 497] on button "Submit" at bounding box center [548, 496] width 84 height 22
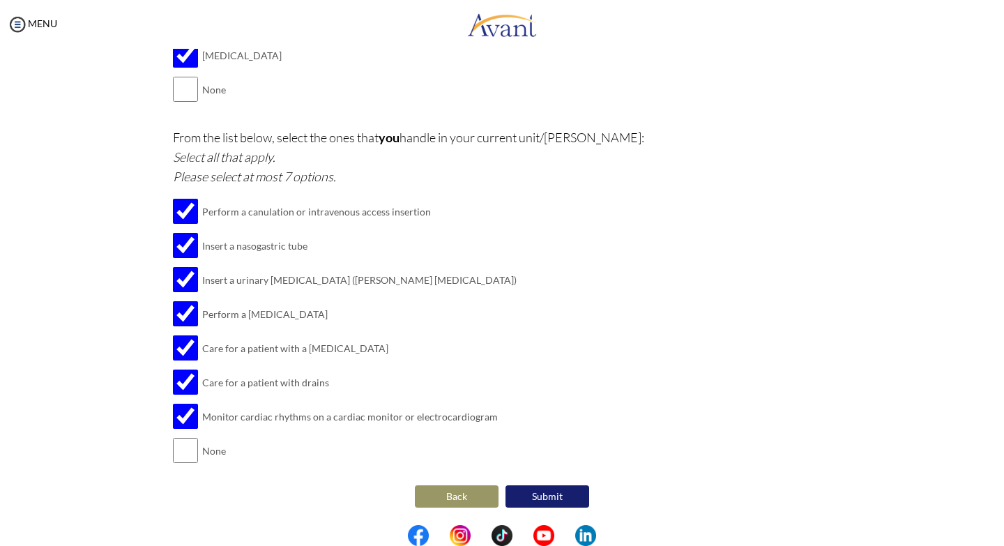
scroll to position [0, 0]
